Goal: Task Accomplishment & Management: Complete application form

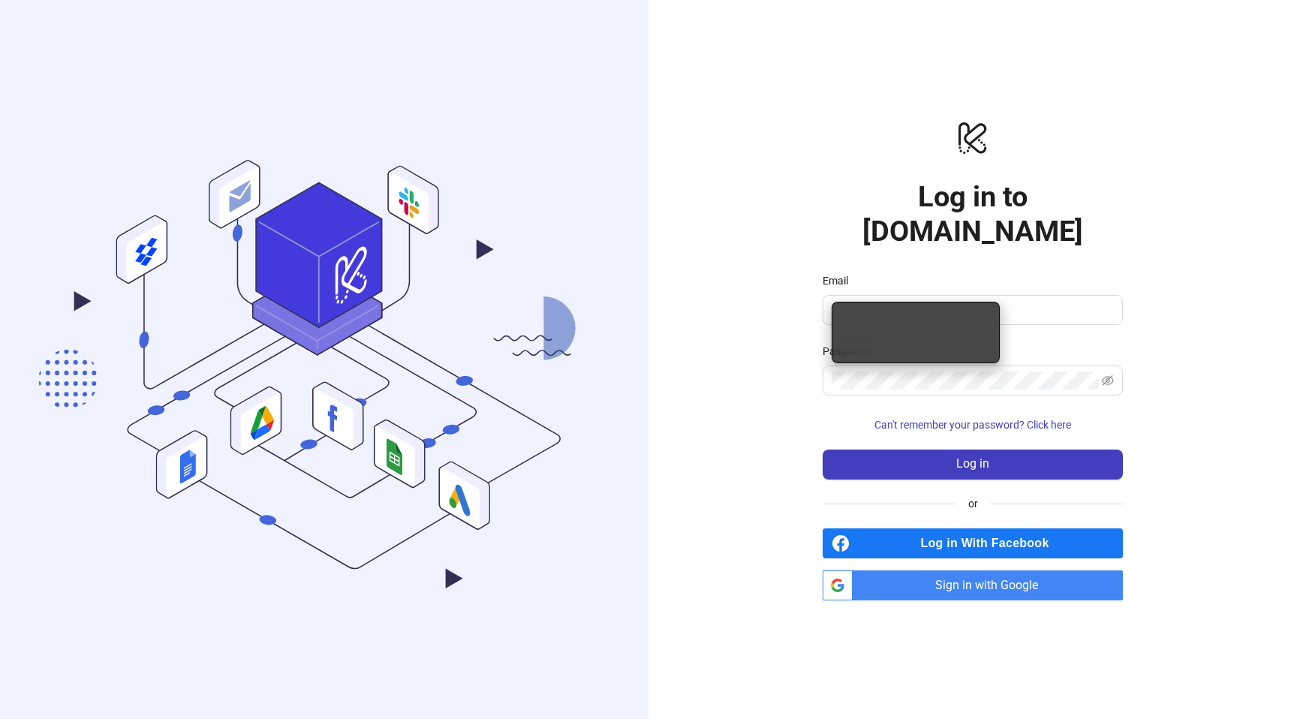
click at [780, 282] on div "logo/logo-mobile Log in to [DOMAIN_NAME] Email Password Can't remember your pas…" at bounding box center [973, 359] width 649 height 719
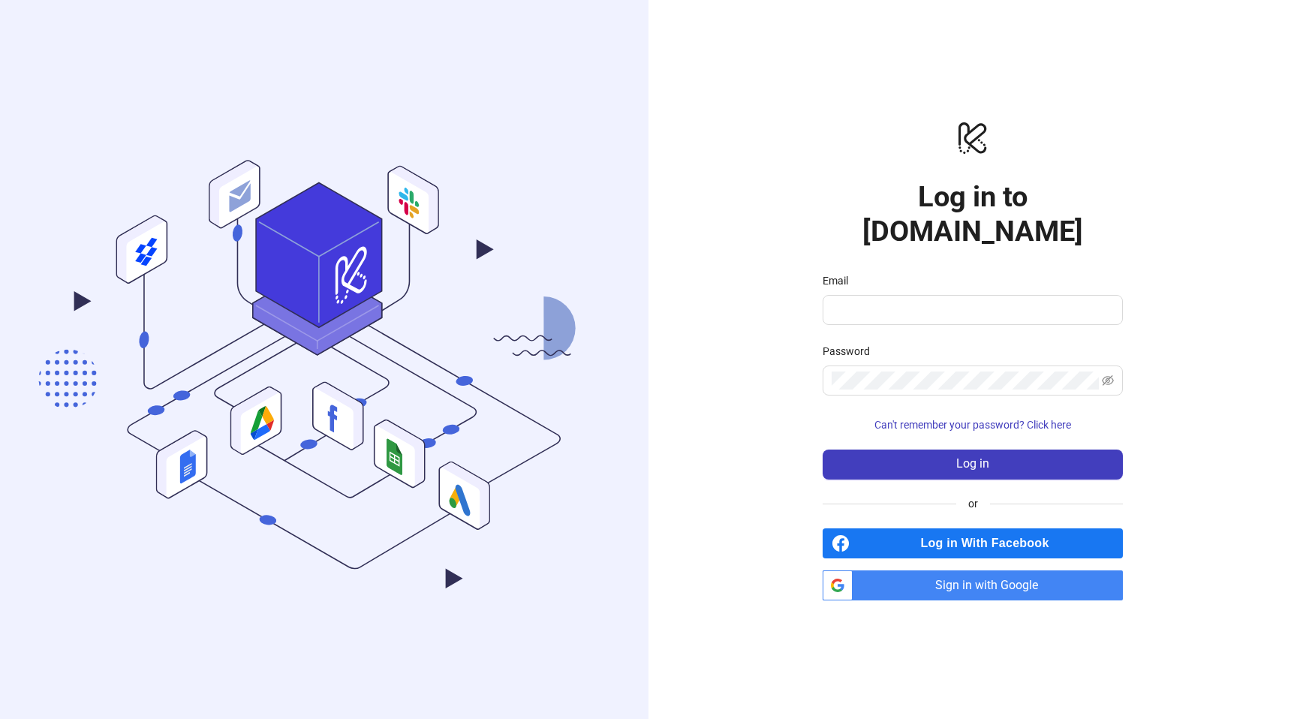
click at [902, 576] on span "Sign in with Google" at bounding box center [991, 586] width 264 height 30
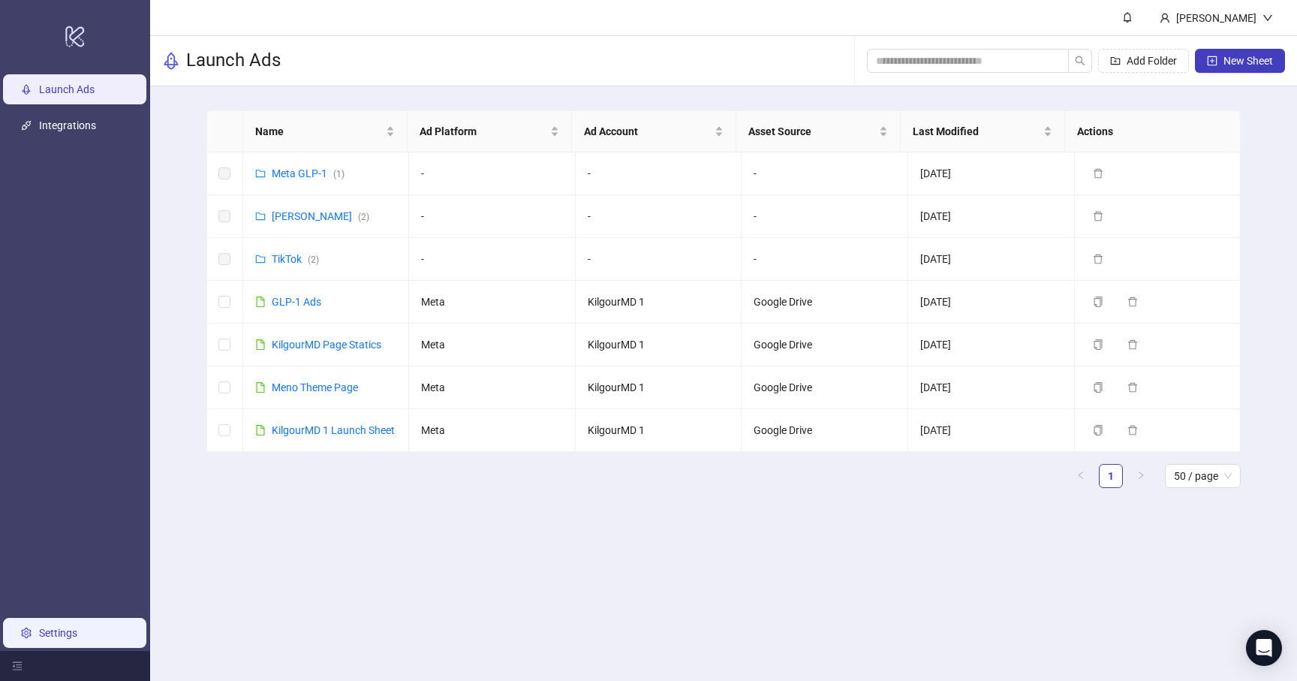
drag, startPoint x: 119, startPoint y: 623, endPoint x: 113, endPoint y: 641, distance: 18.8
click at [77, 627] on link "Settings" at bounding box center [58, 633] width 38 height 12
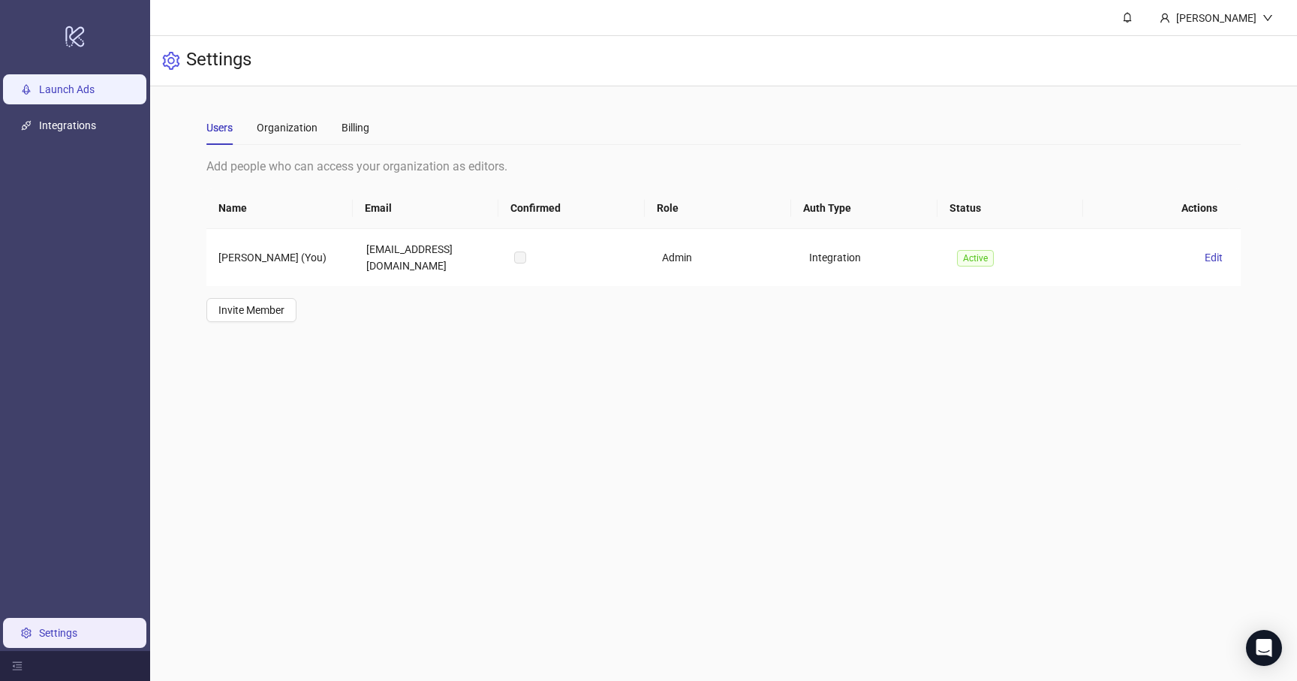
click at [71, 93] on link "Launch Ads" at bounding box center [67, 89] width 56 height 12
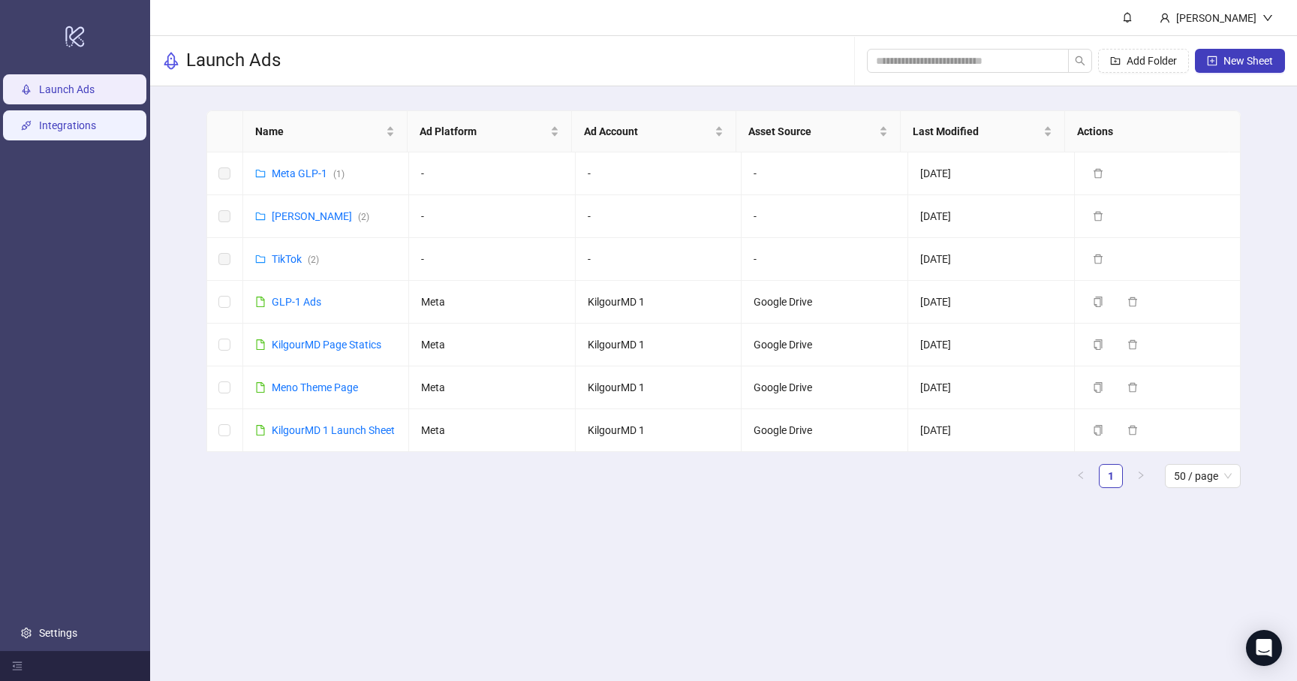
click at [88, 131] on link "Integrations" at bounding box center [67, 125] width 57 height 12
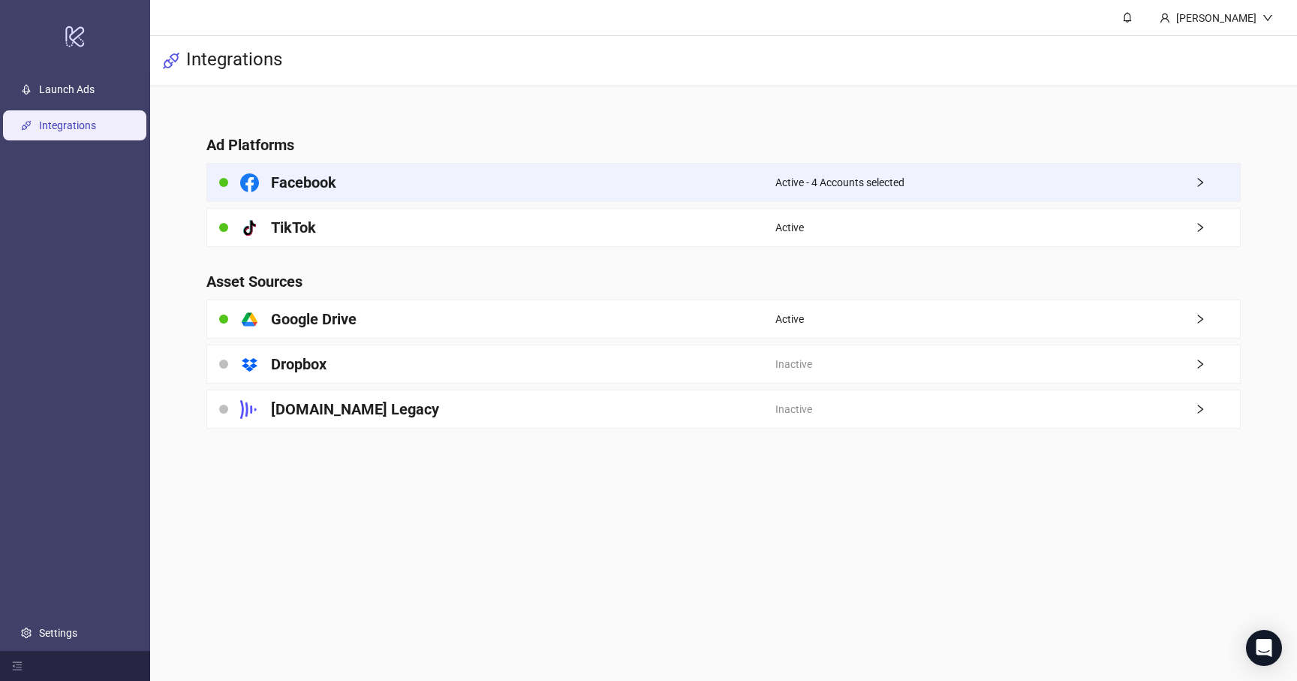
click at [290, 173] on h4 "Facebook" at bounding box center [303, 182] width 65 height 21
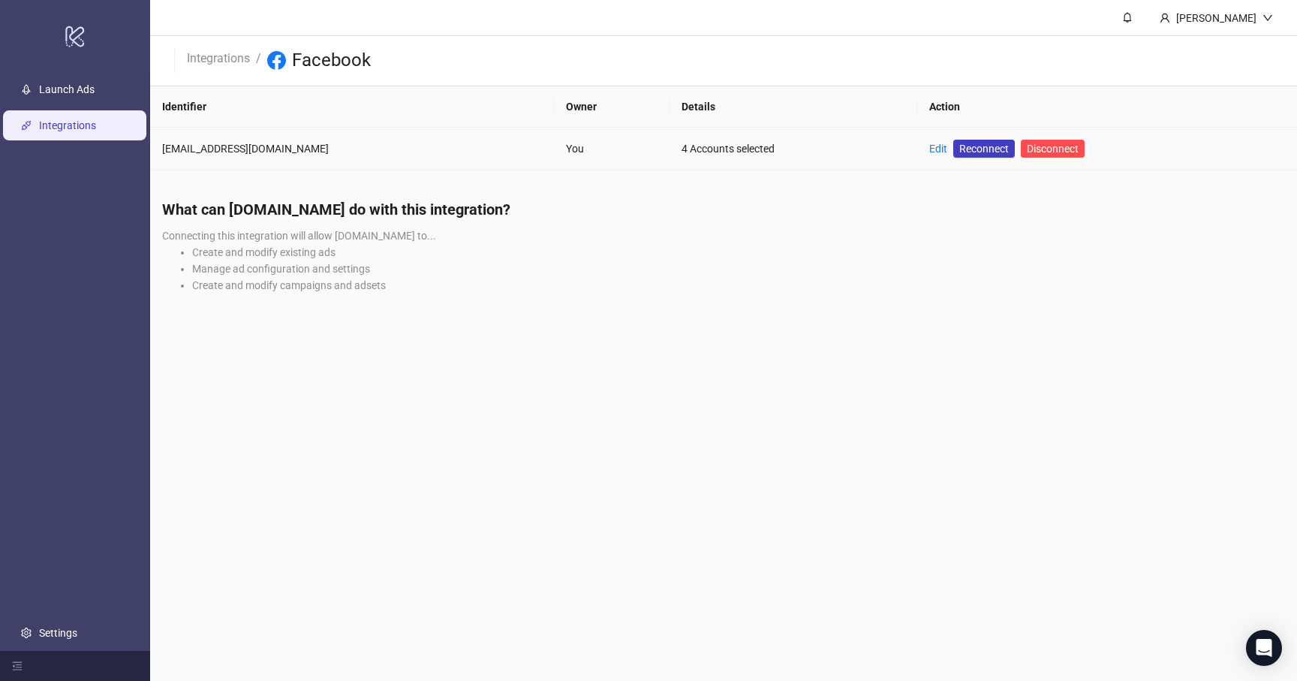
click at [918, 149] on td "Edit Reconnect Disconnect" at bounding box center [1108, 149] width 380 height 43
click at [930, 149] on link "Edit" at bounding box center [939, 149] width 18 height 12
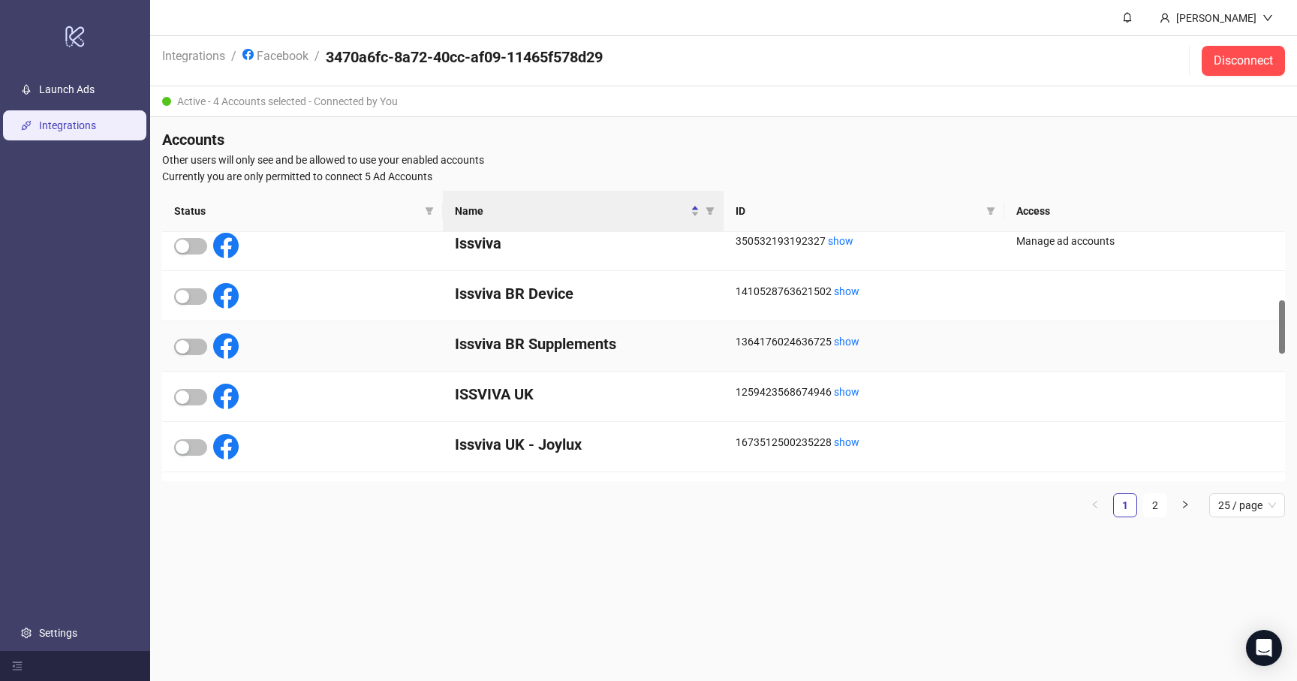
scroll to position [341, 0]
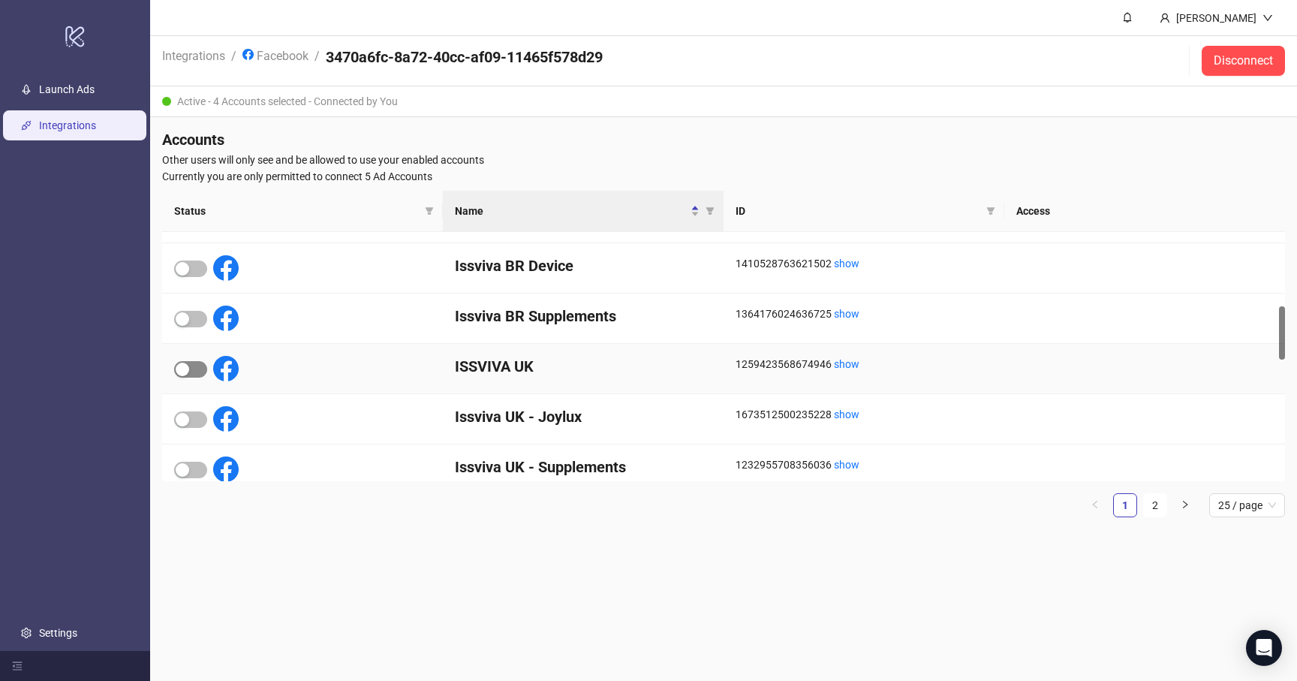
click at [192, 372] on span "button" at bounding box center [190, 369] width 33 height 17
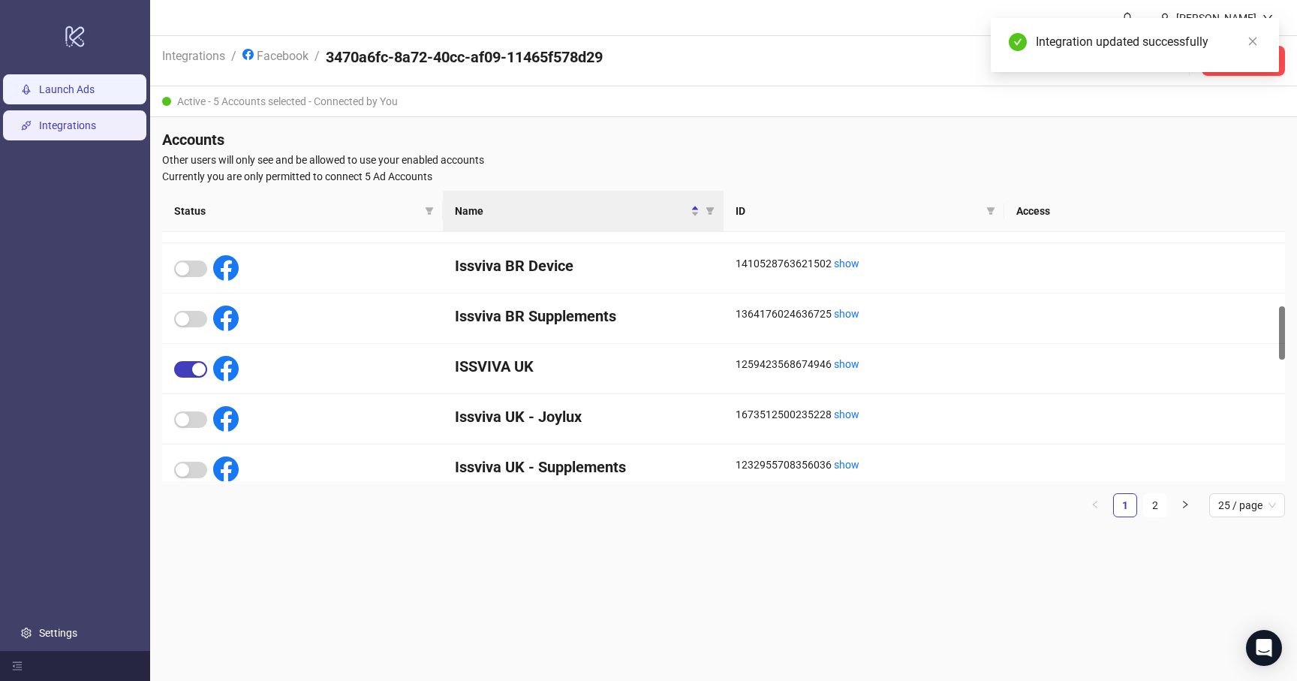
click at [84, 94] on link "Launch Ads" at bounding box center [67, 89] width 56 height 12
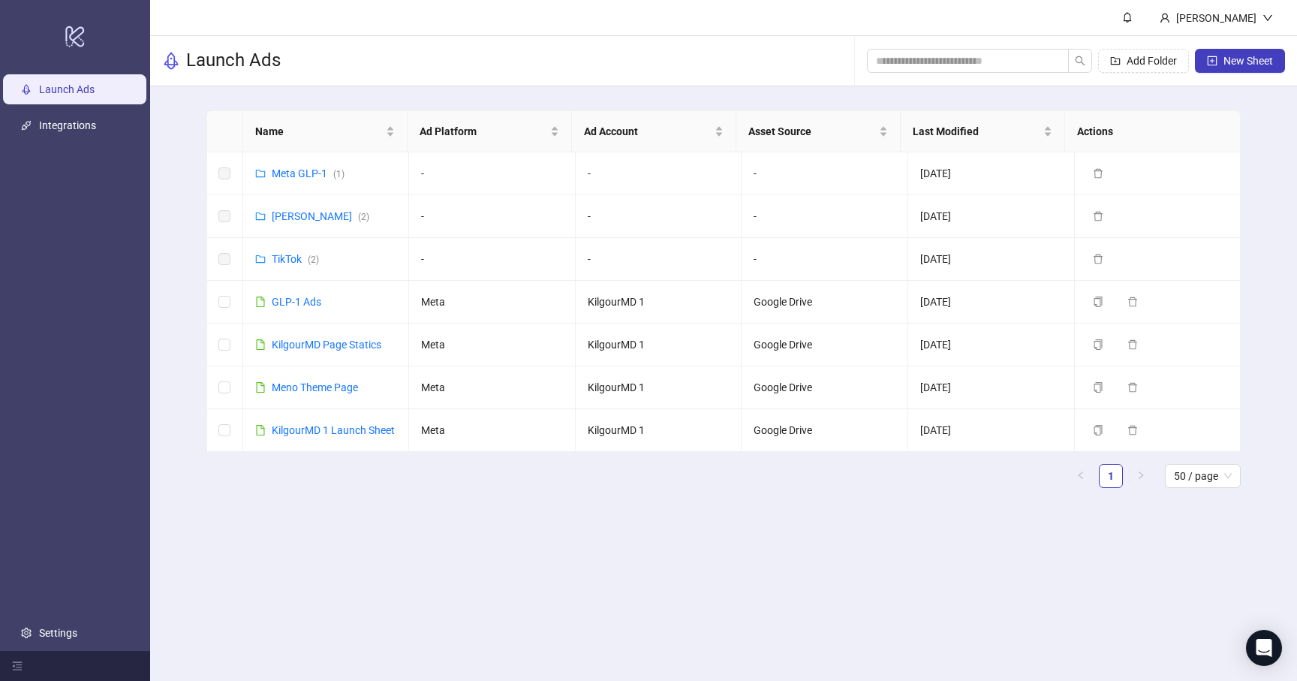
click at [84, 89] on link "Launch Ads" at bounding box center [67, 89] width 56 height 12
click at [82, 122] on link "Integrations" at bounding box center [67, 125] width 57 height 12
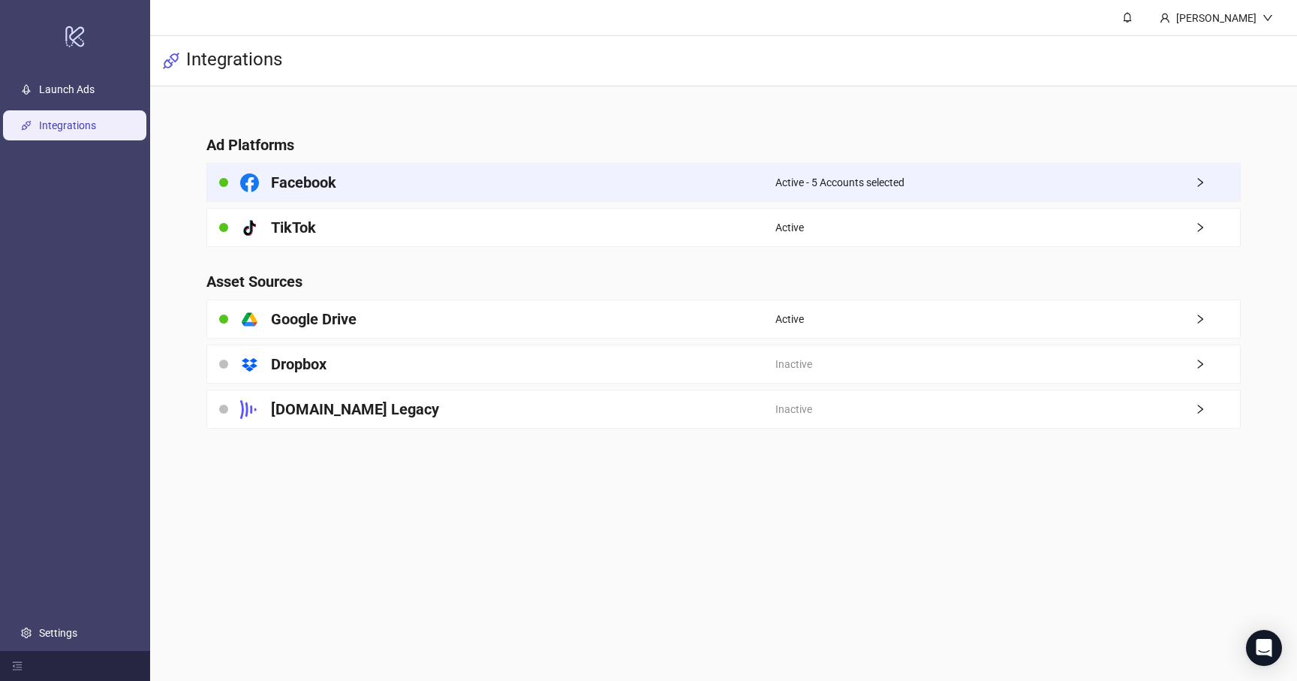
click at [699, 189] on div "Facebook" at bounding box center [491, 183] width 568 height 38
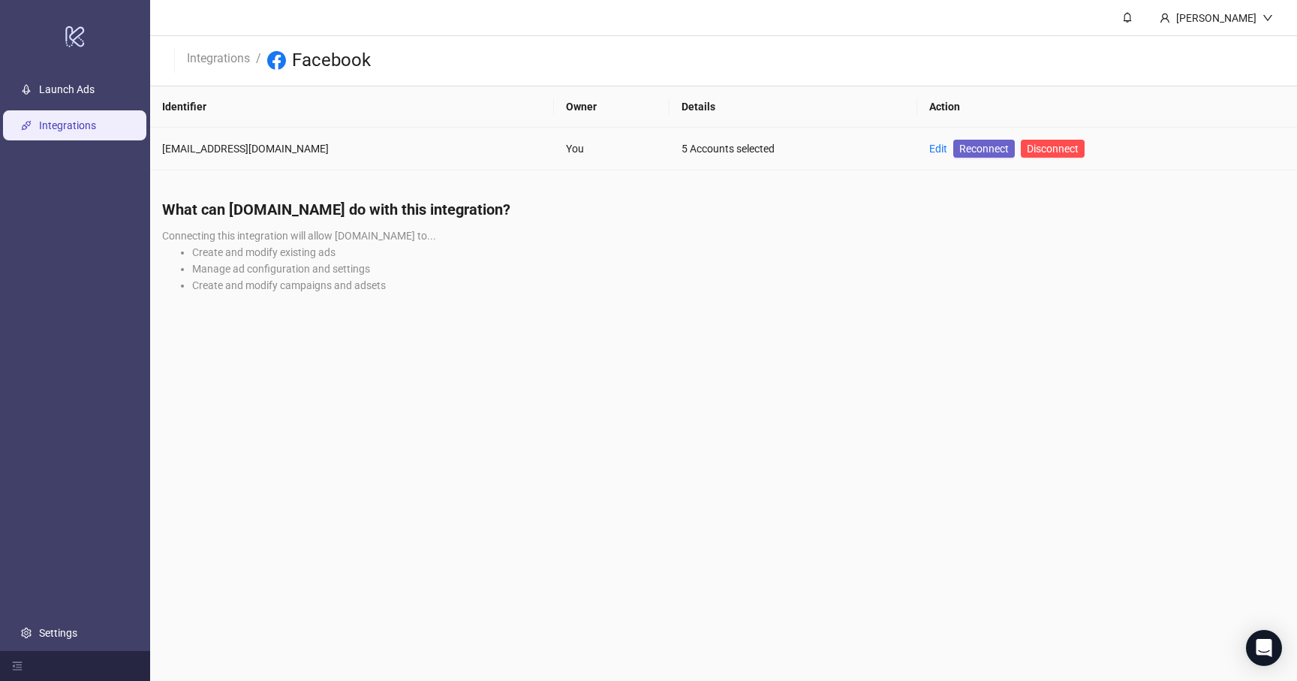
click at [960, 148] on span "Reconnect" at bounding box center [985, 148] width 50 height 17
click at [960, 146] on span "Reconnect" at bounding box center [985, 148] width 50 height 17
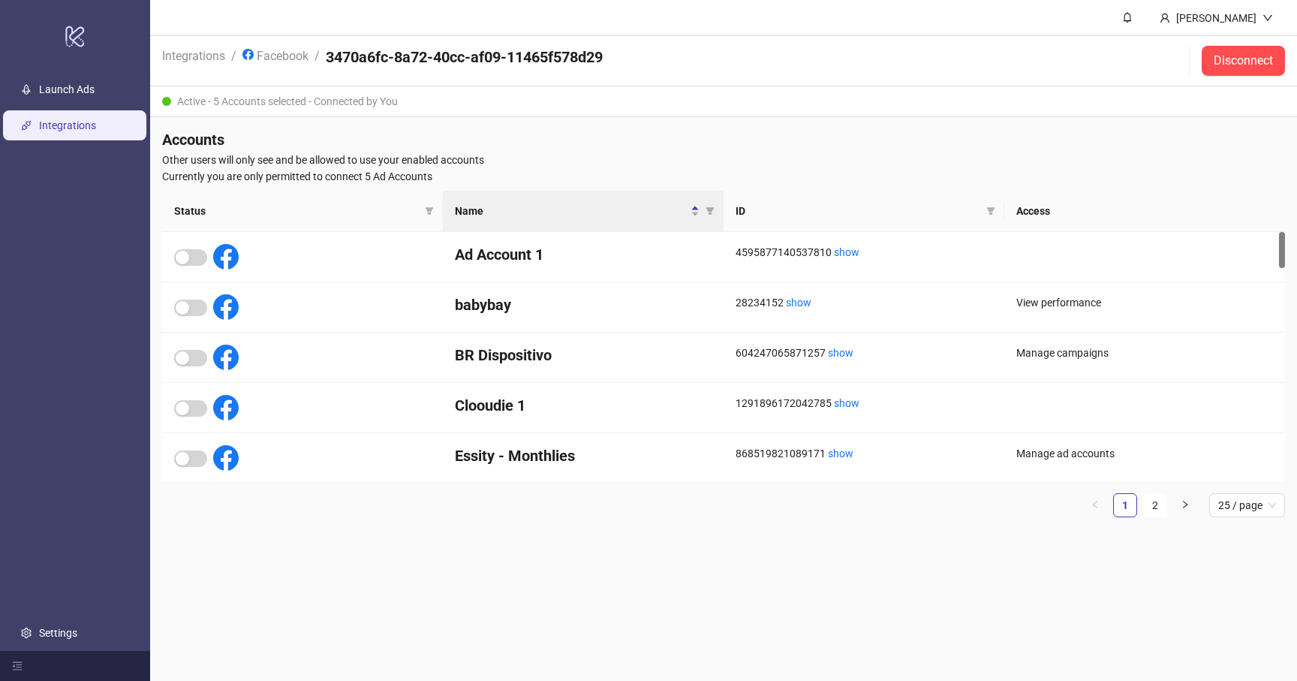
click at [63, 107] on ul "Launch Ads Integrations Settings" at bounding box center [75, 361] width 150 height 580
click at [72, 92] on link "Launch Ads" at bounding box center [67, 89] width 56 height 12
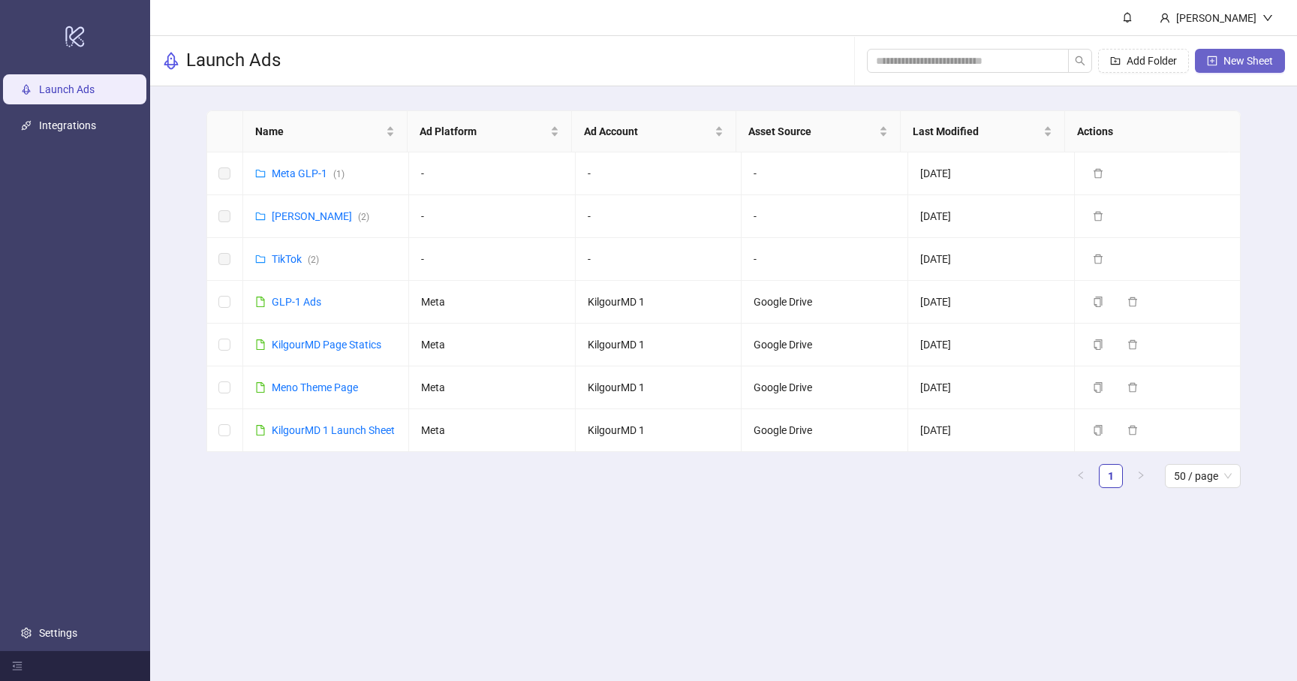
click at [1231, 55] on span "New Sheet" at bounding box center [1249, 61] width 50 height 12
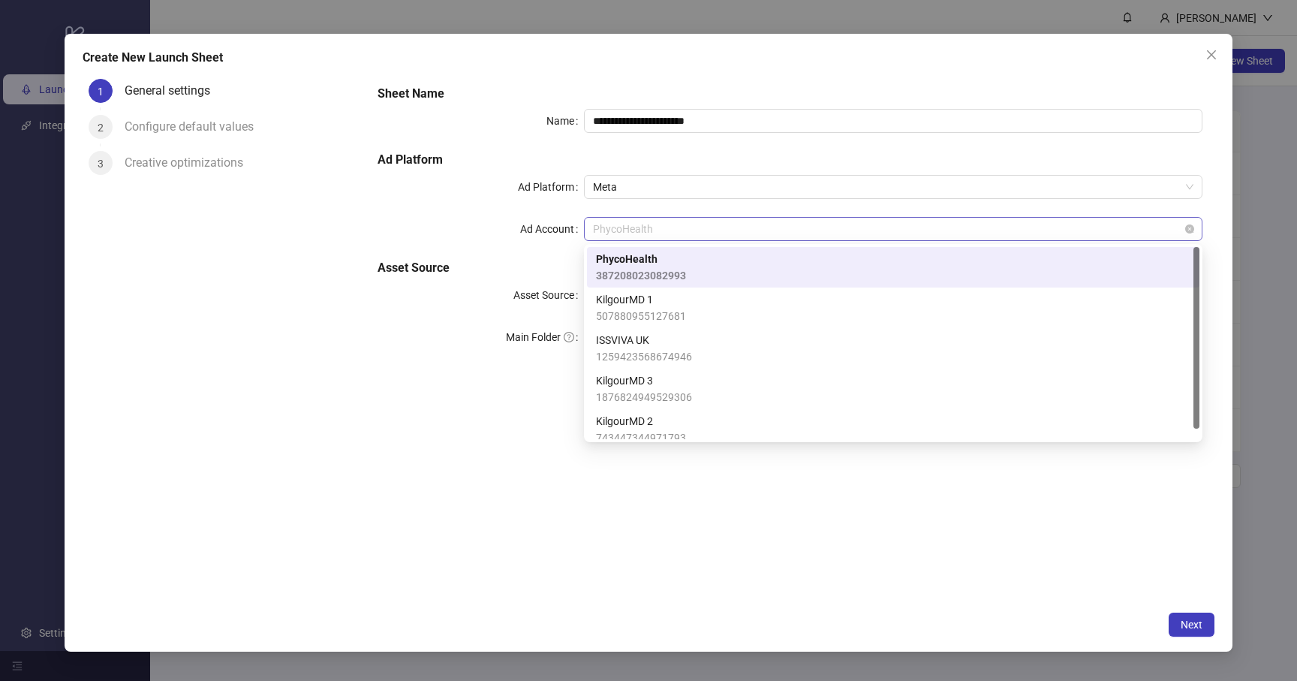
click at [647, 224] on span "PhycoHealth" at bounding box center [893, 229] width 601 height 23
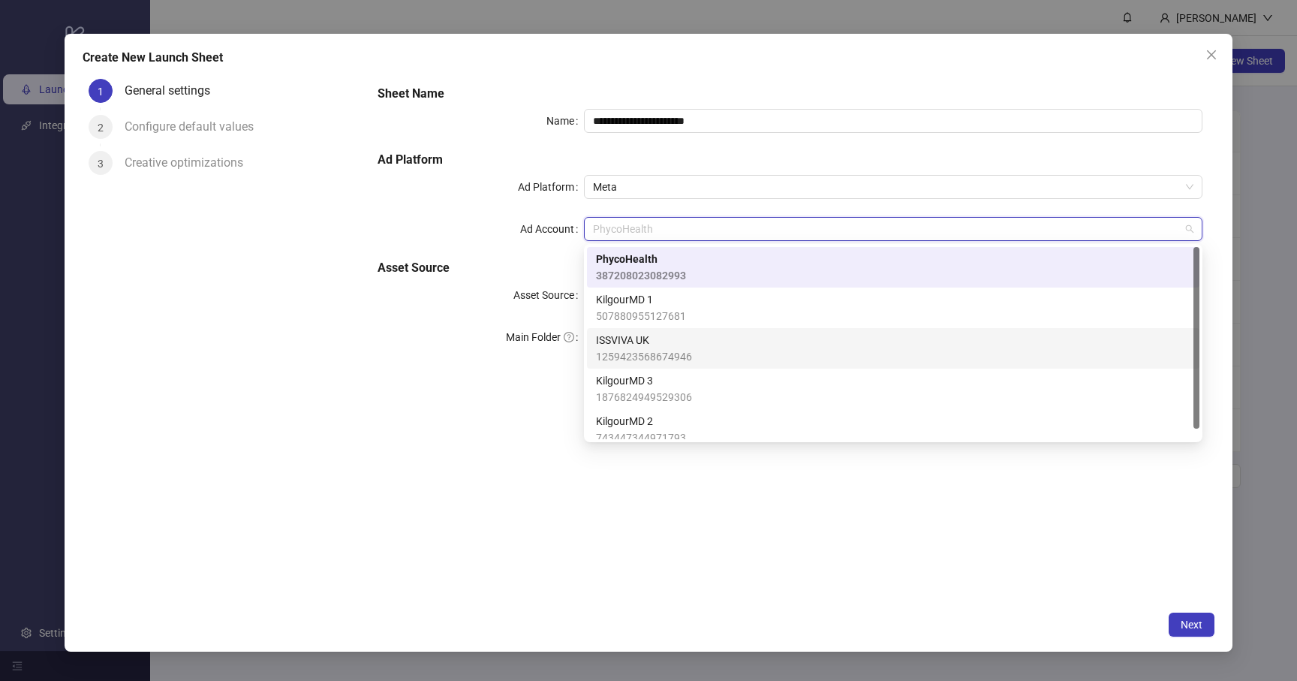
click at [665, 342] on span "ISSVIVA UK" at bounding box center [644, 340] width 96 height 17
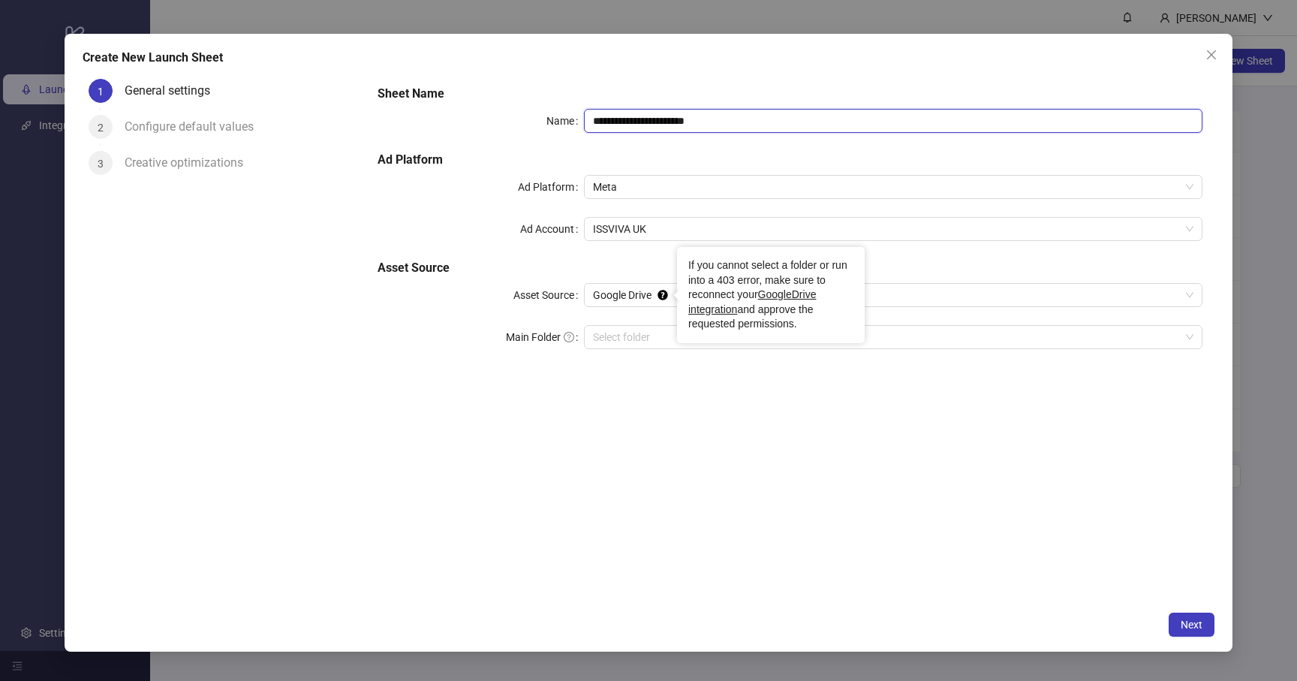
click at [664, 122] on input "**********" at bounding box center [893, 121] width 619 height 24
type input "*****"
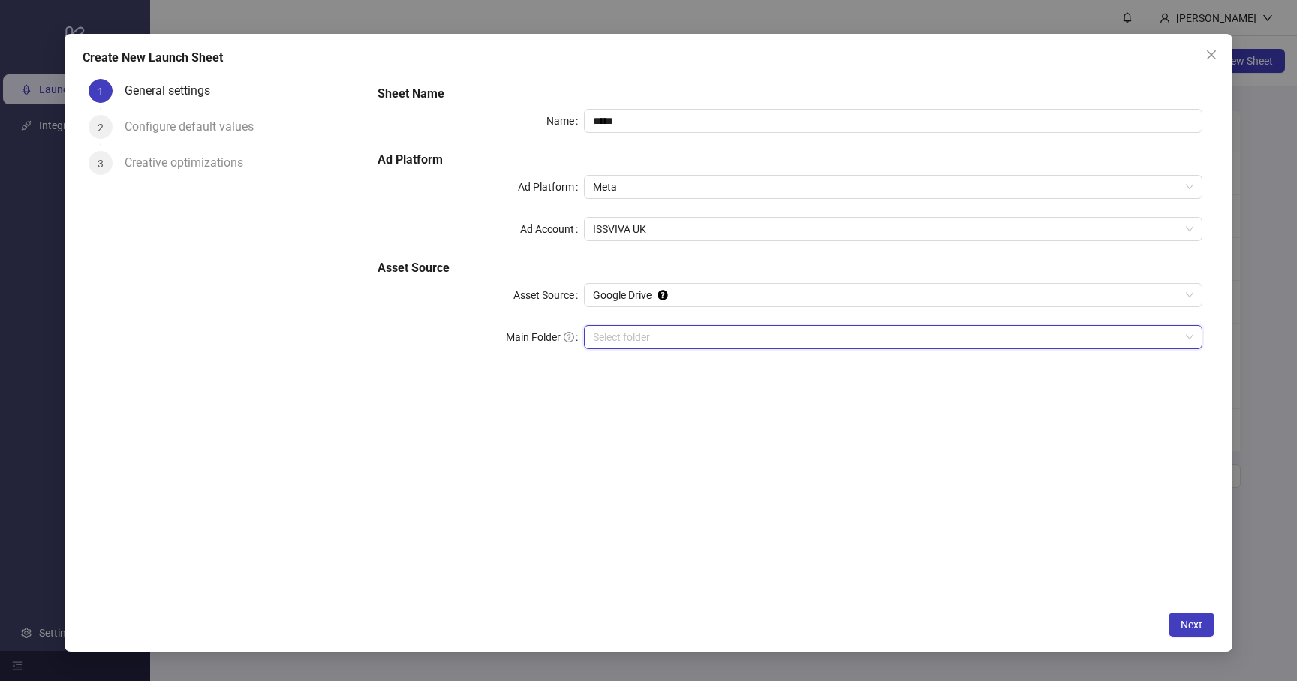
click at [645, 333] on input "Main Folder" at bounding box center [886, 337] width 587 height 23
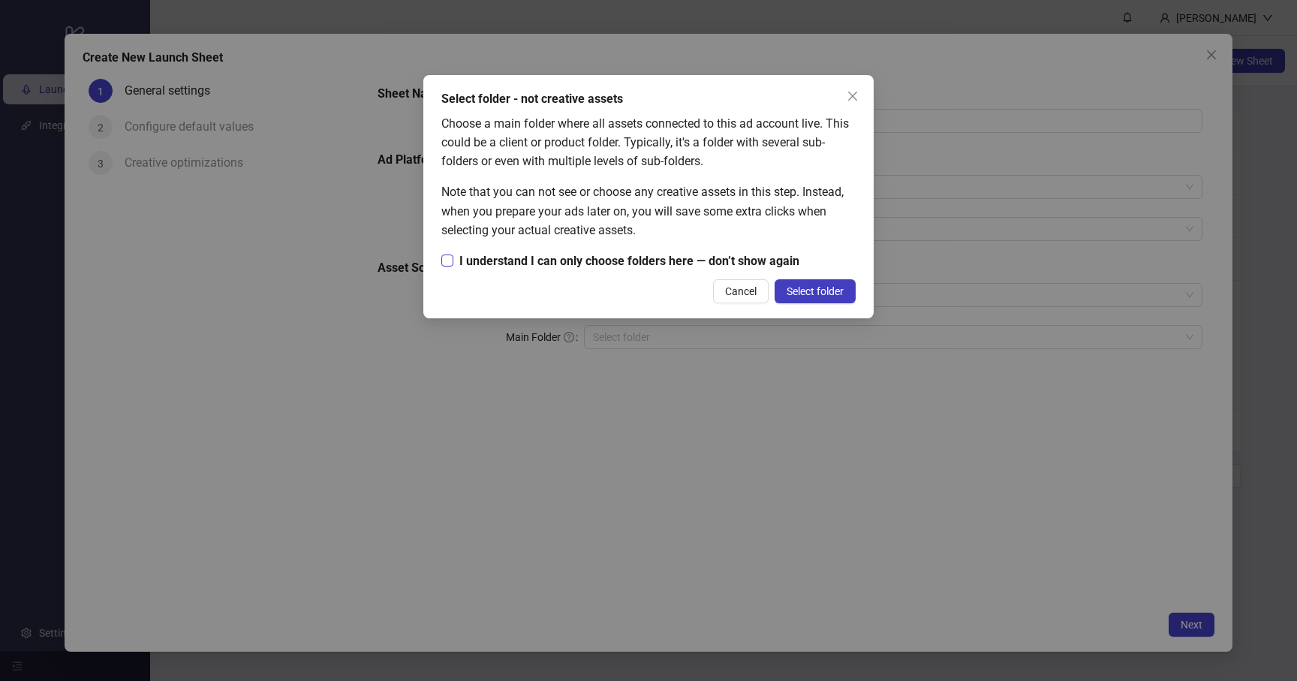
click at [591, 267] on span "I understand I can only choose folders here — don’t show again" at bounding box center [629, 261] width 352 height 19
click at [829, 295] on span "Select folder" at bounding box center [815, 291] width 57 height 12
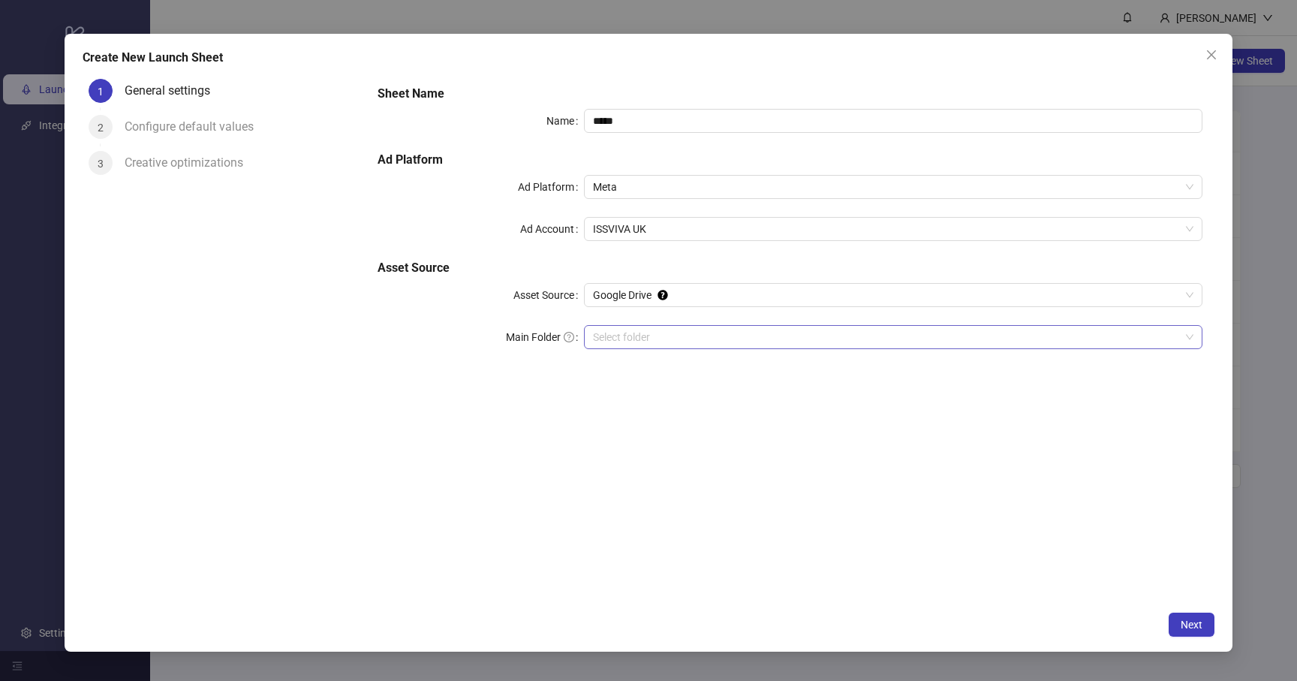
click at [670, 335] on input "Main Folder" at bounding box center [886, 337] width 587 height 23
click at [1196, 628] on span "Next" at bounding box center [1192, 625] width 22 height 12
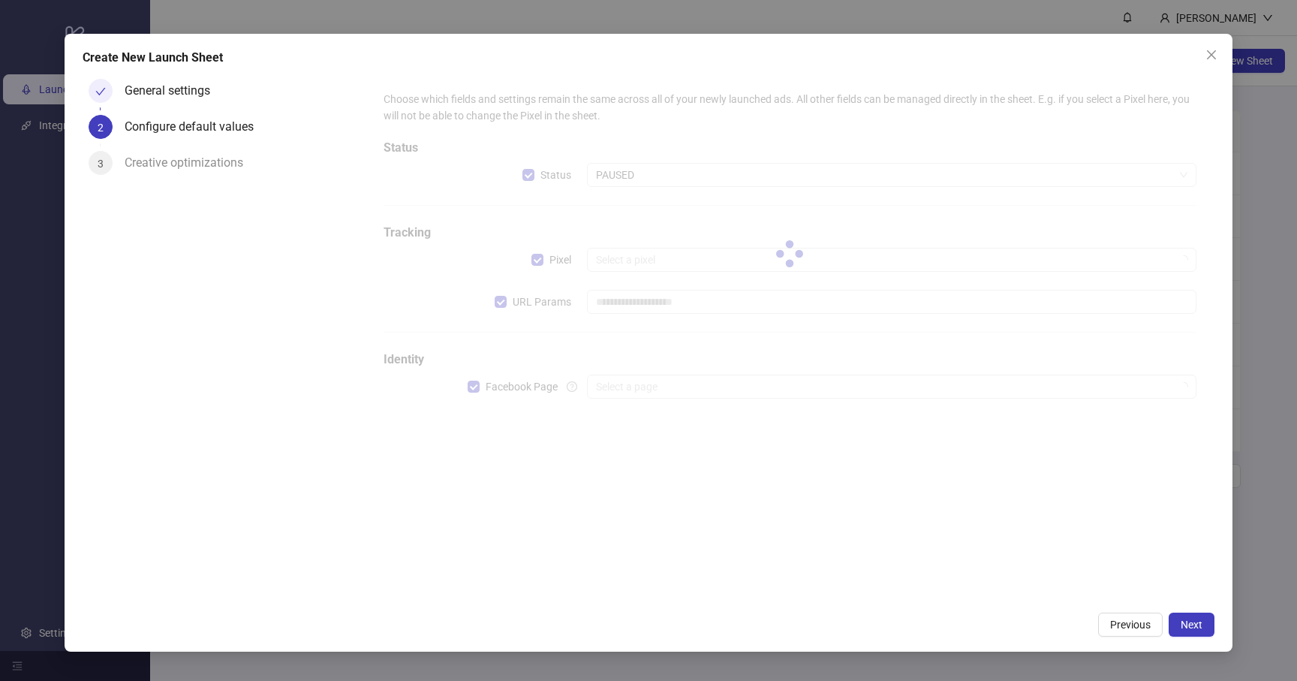
type input "**********"
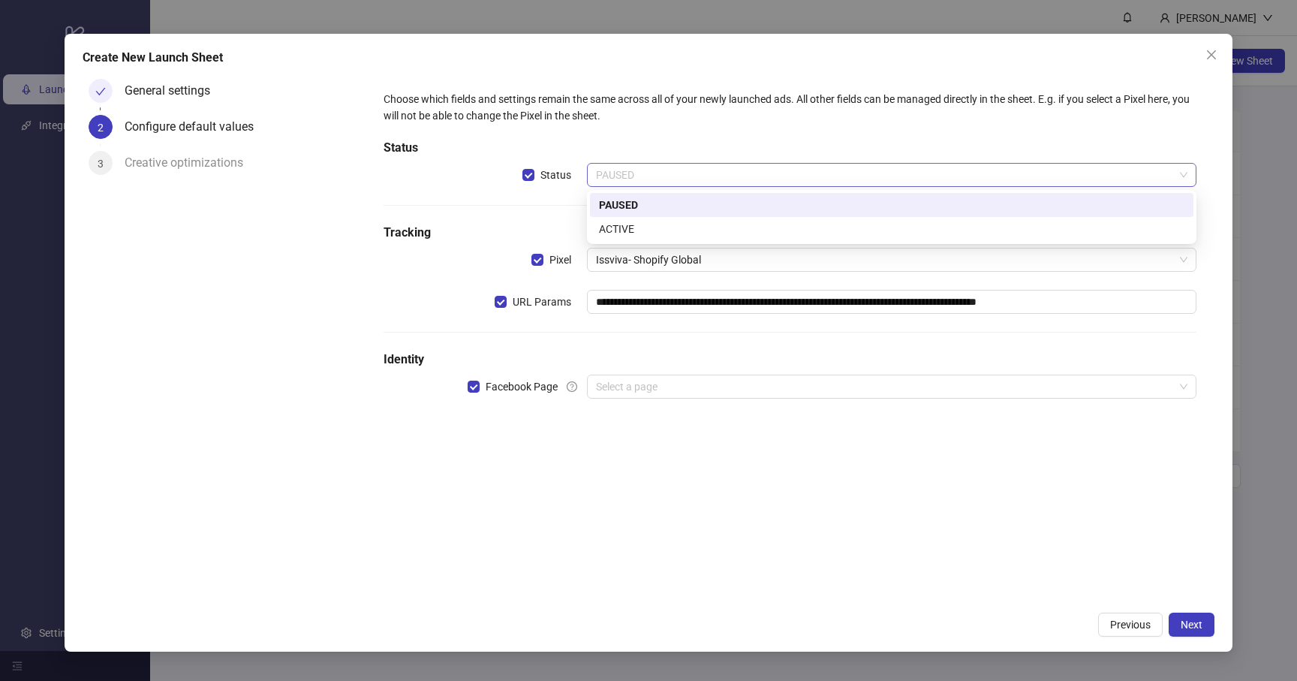
click at [647, 168] on span "PAUSED" at bounding box center [892, 175] width 592 height 23
click at [666, 235] on div "ACTIVE" at bounding box center [892, 229] width 586 height 17
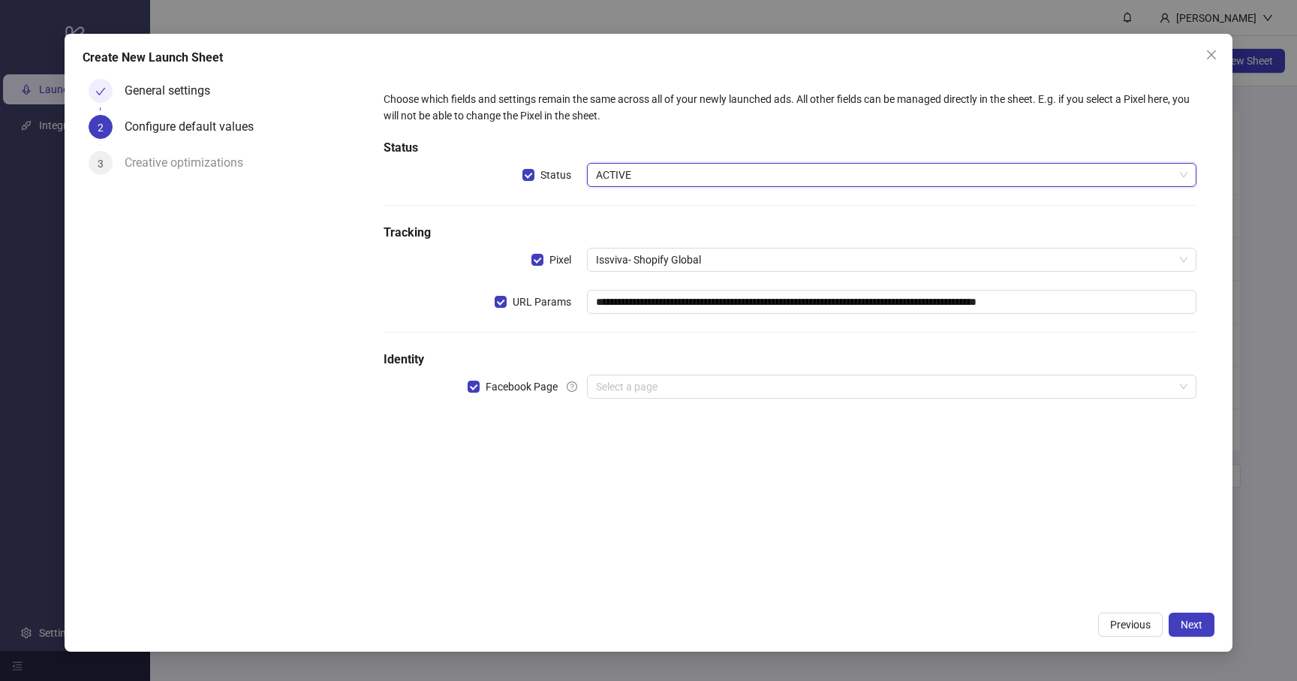
click at [634, 372] on div "**********" at bounding box center [790, 253] width 824 height 337
click at [636, 387] on input "search" at bounding box center [885, 386] width 578 height 23
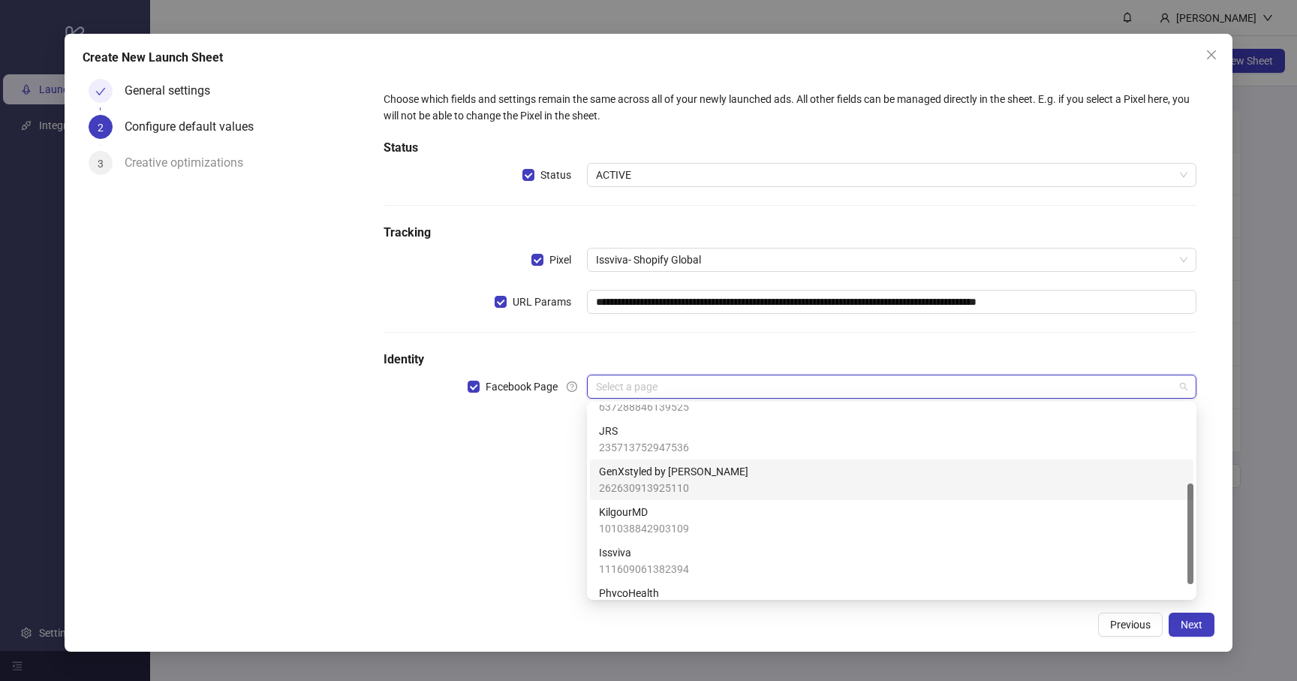
scroll to position [173, 0]
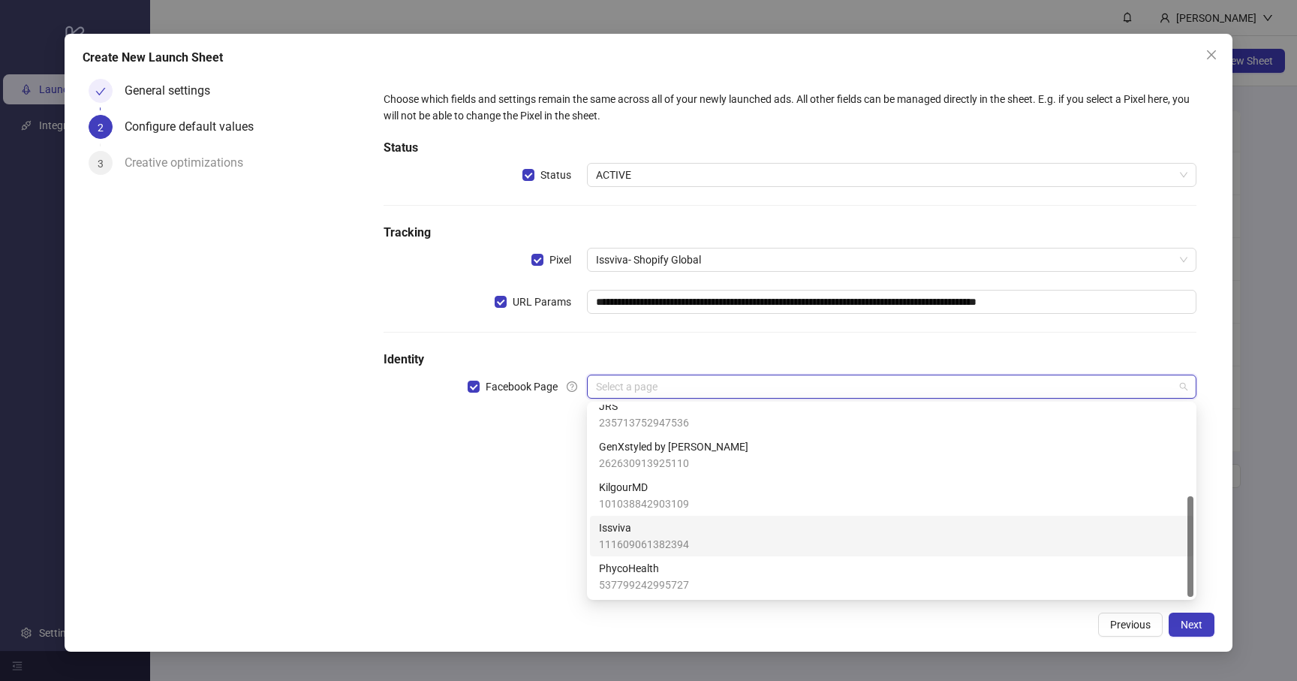
click at [689, 533] on div "Issviva 111609061382394" at bounding box center [892, 536] width 586 height 33
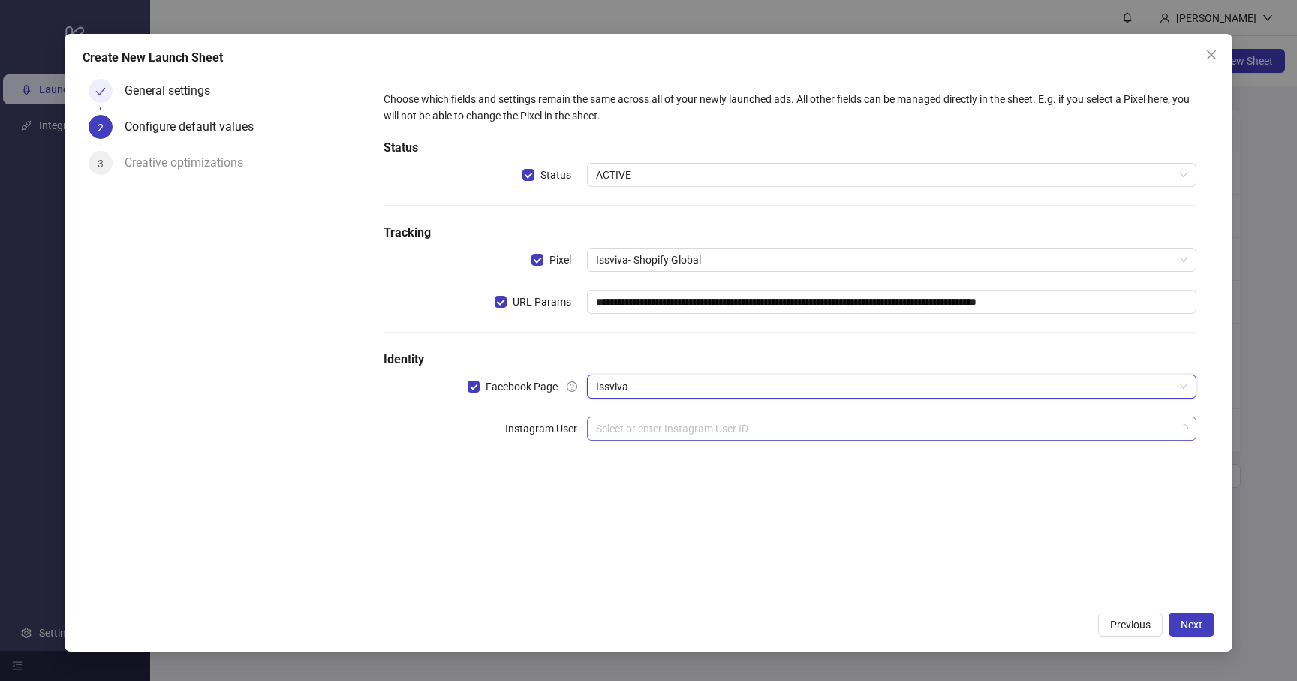
click at [704, 420] on input "search" at bounding box center [885, 428] width 578 height 23
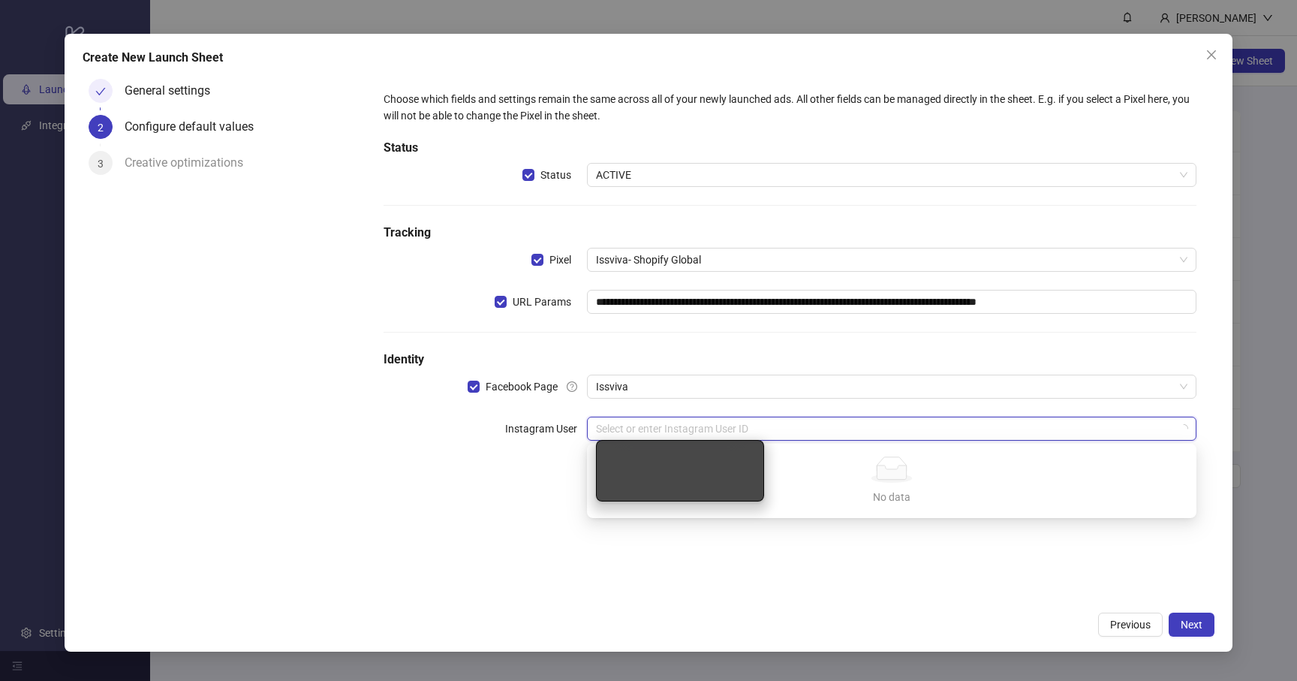
click at [825, 564] on div "**********" at bounding box center [790, 338] width 848 height 530
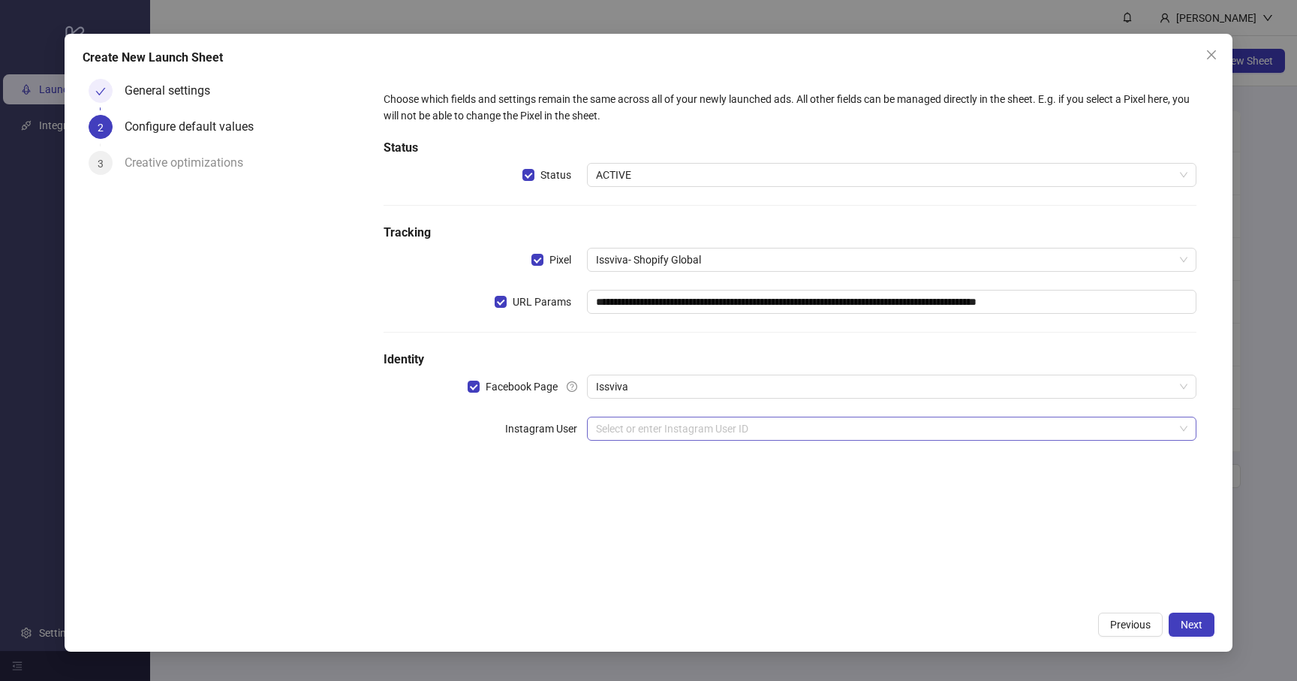
click at [794, 425] on input "search" at bounding box center [885, 428] width 578 height 23
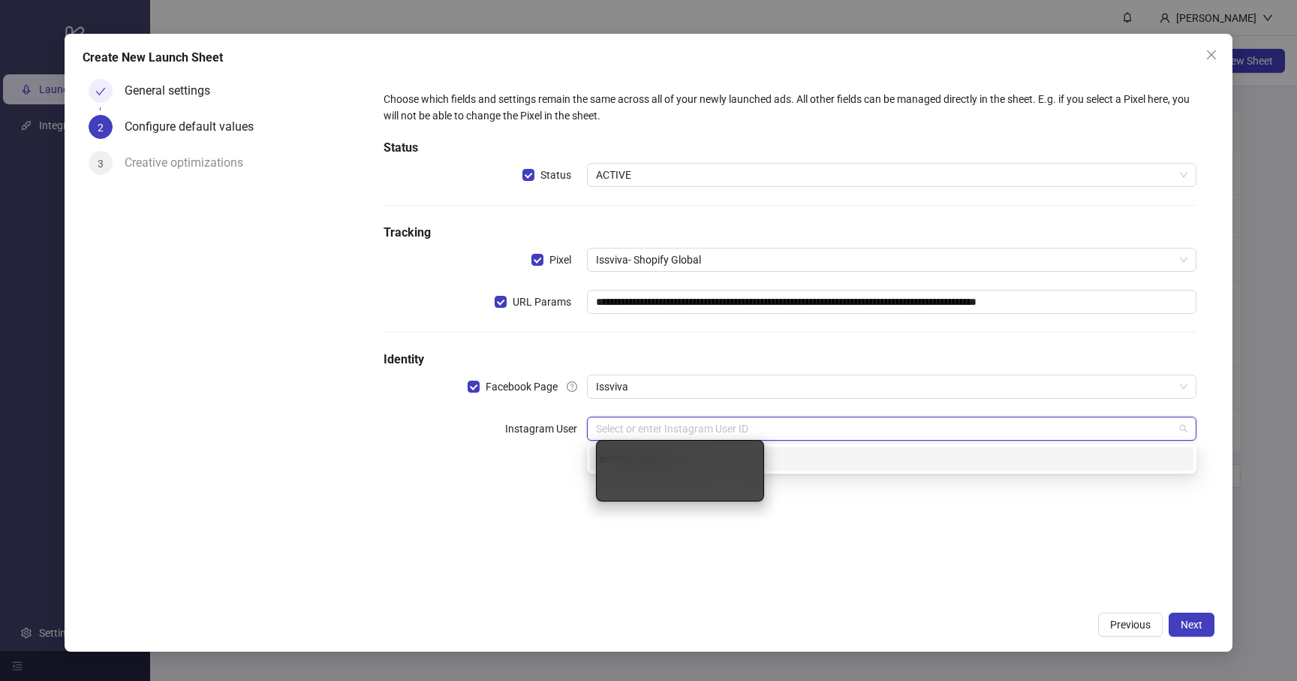
click at [893, 423] on input "search" at bounding box center [885, 428] width 578 height 23
click at [906, 455] on div "issvivamenopause" at bounding box center [892, 458] width 586 height 17
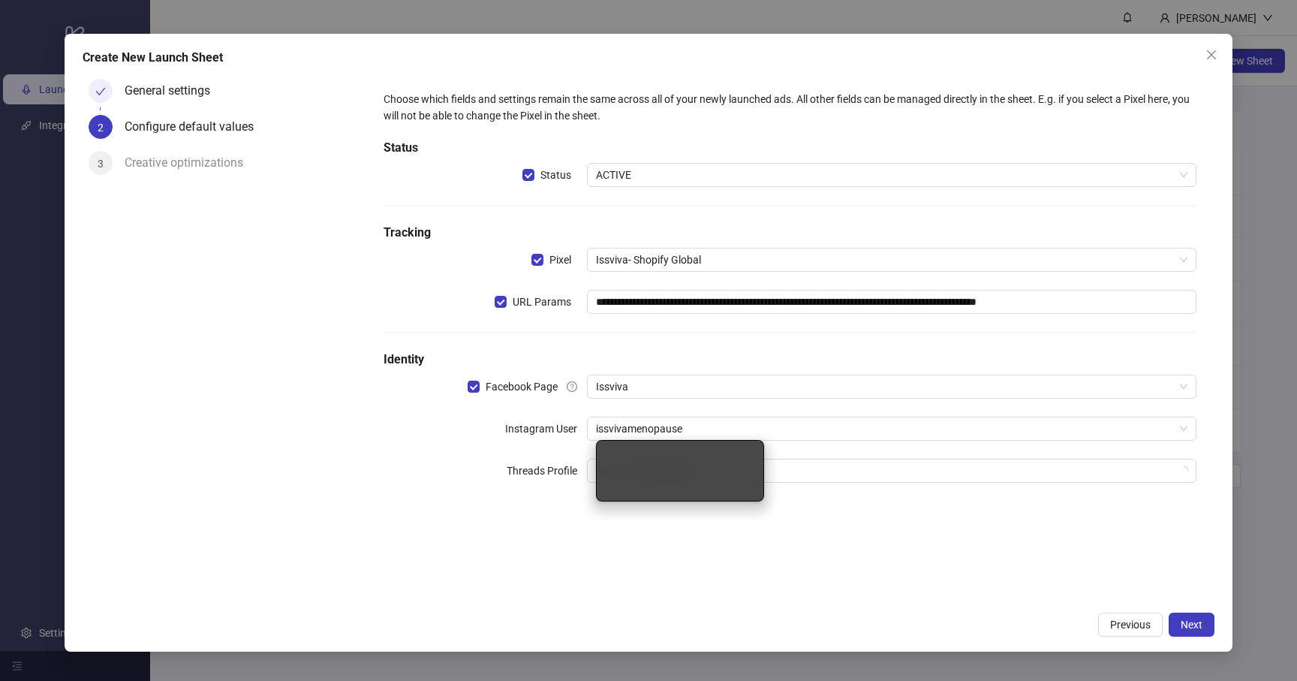
click at [892, 530] on div "**********" at bounding box center [790, 338] width 848 height 530
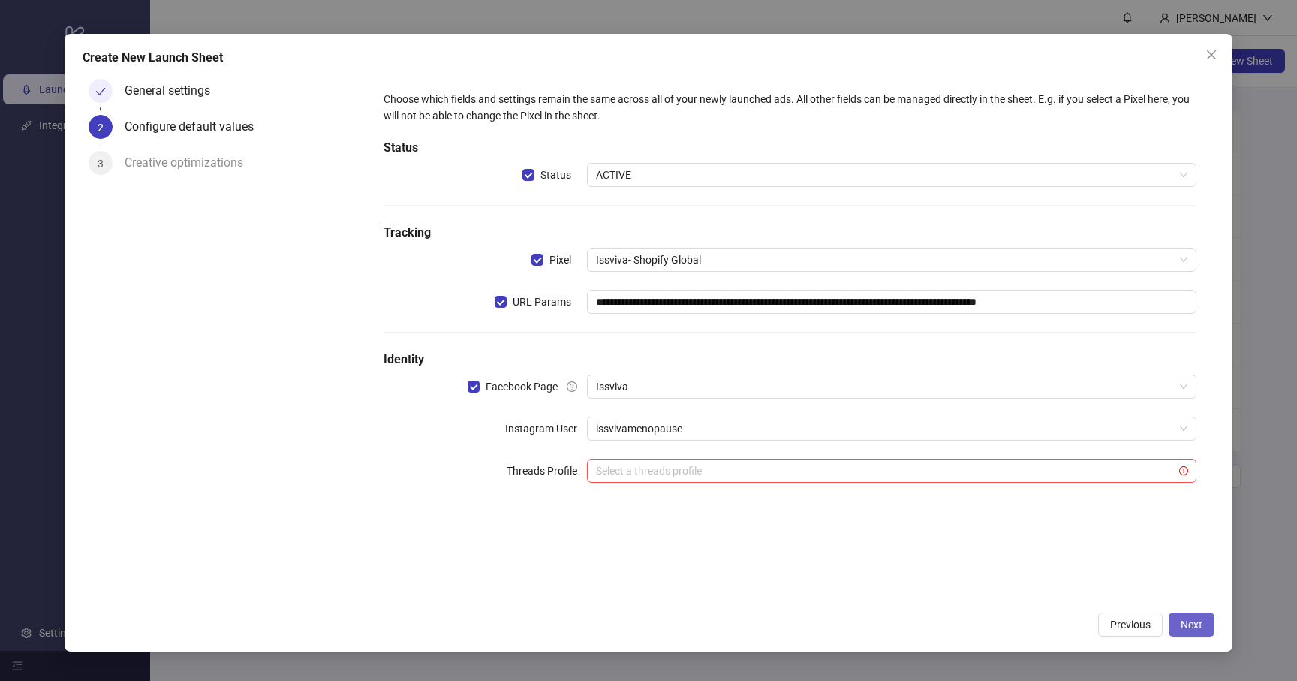
click at [1189, 621] on span "Next" at bounding box center [1192, 625] width 22 height 12
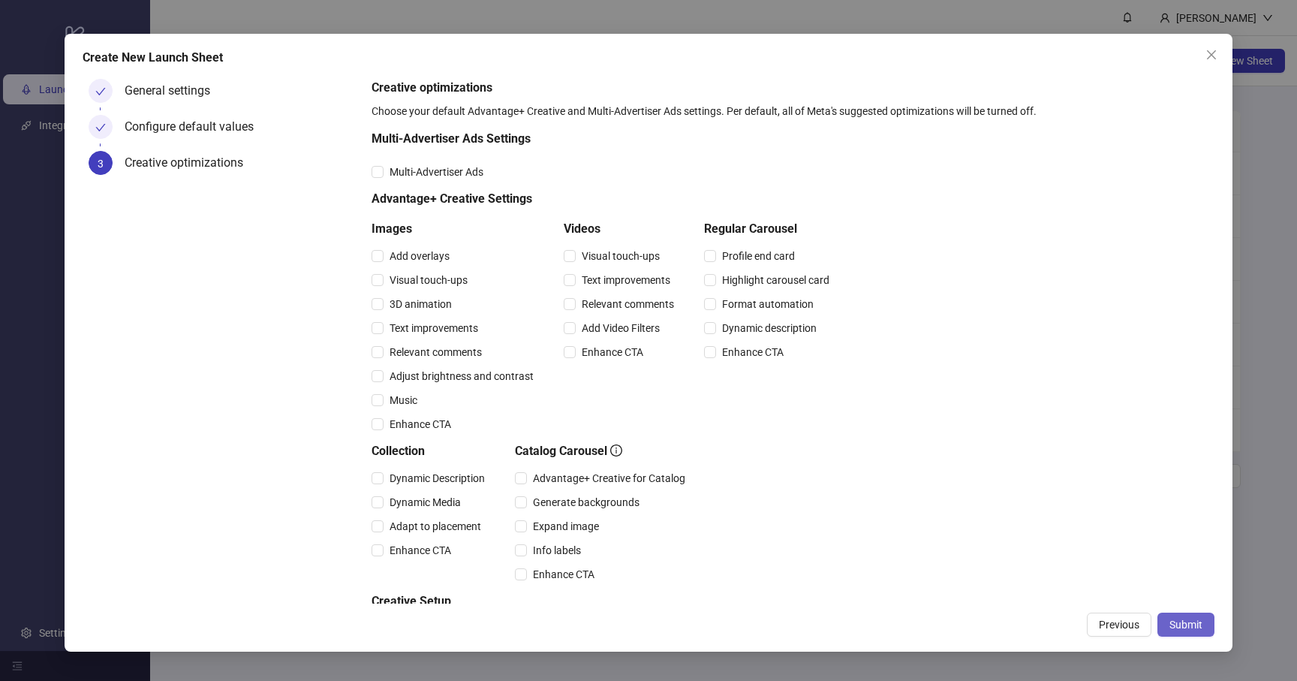
click at [1189, 621] on span "Submit" at bounding box center [1186, 625] width 33 height 12
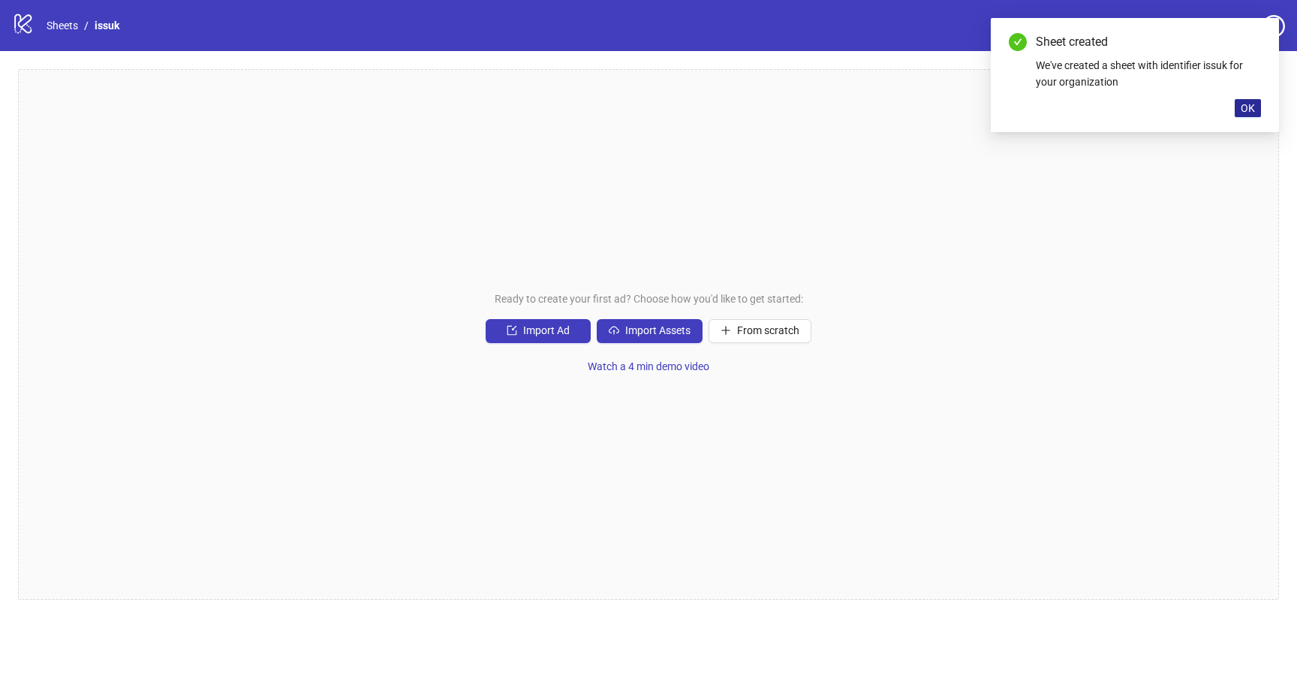
click at [1253, 112] on span "OK" at bounding box center [1248, 108] width 14 height 12
